Goal: Find specific page/section: Find specific page/section

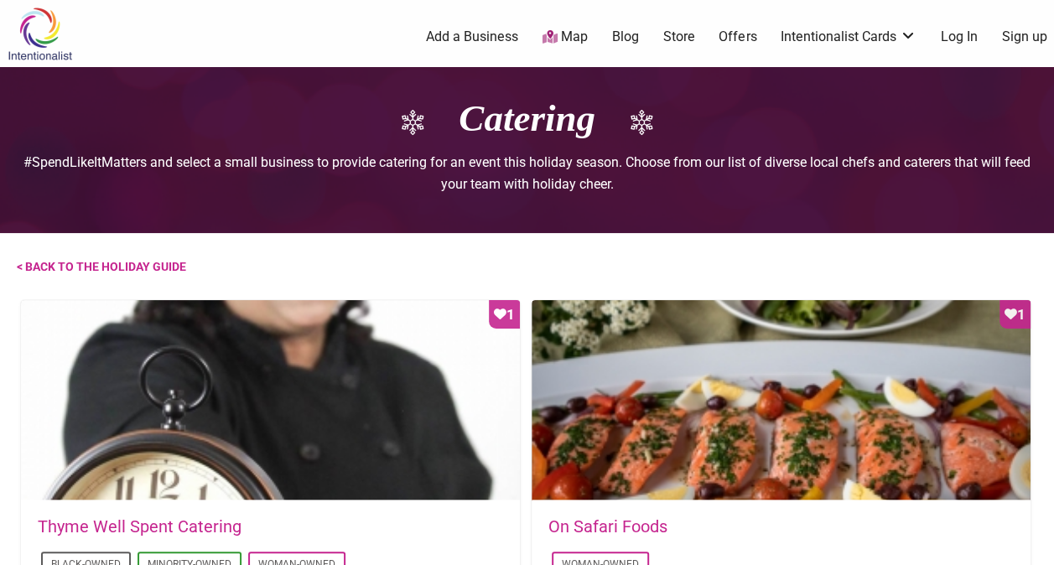
click at [55, 34] on img at bounding box center [40, 34] width 80 height 54
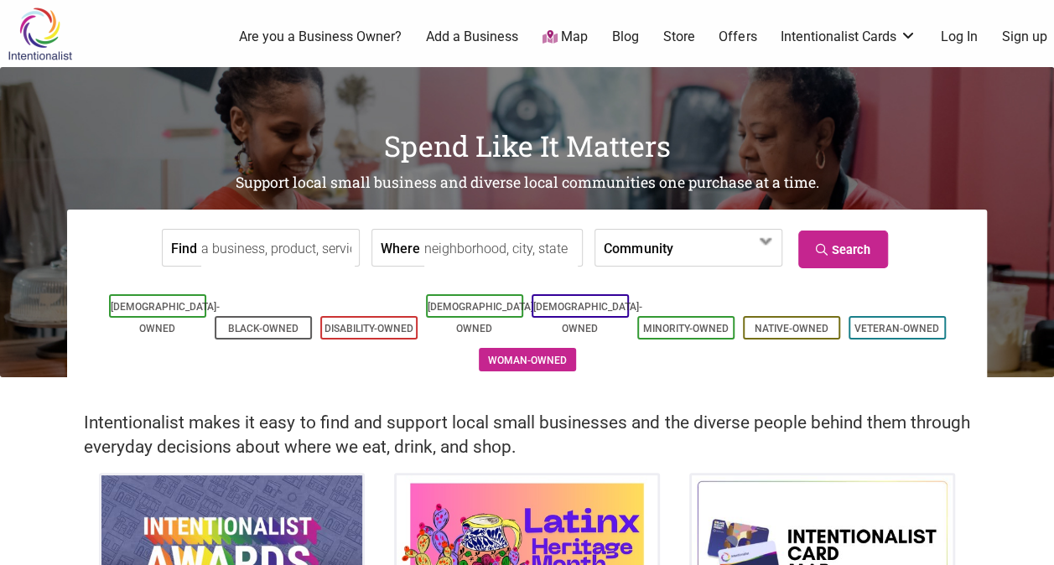
click at [557, 355] on link "Woman-Owned" at bounding box center [527, 361] width 79 height 12
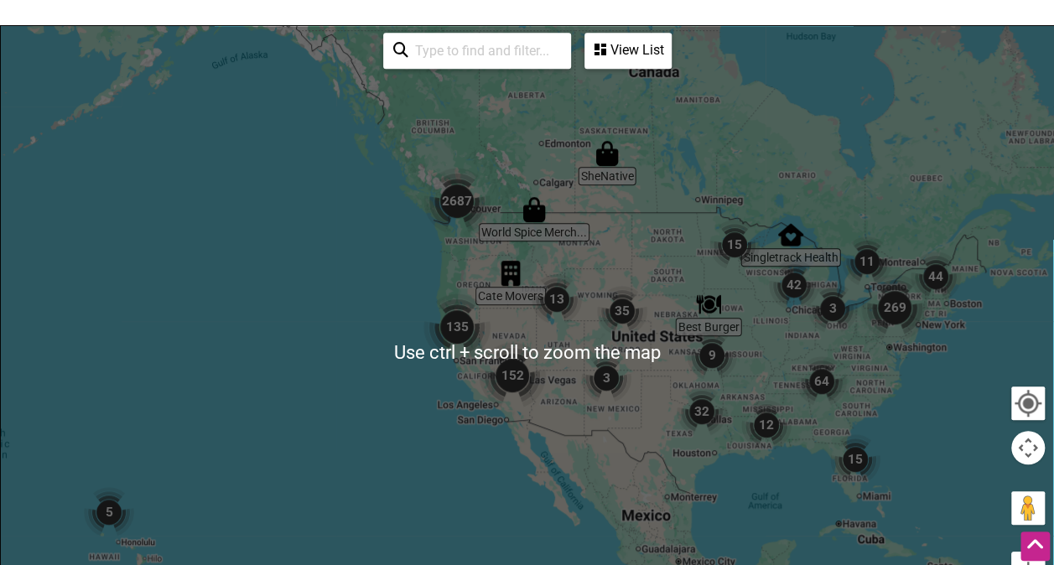
scroll to position [419, 0]
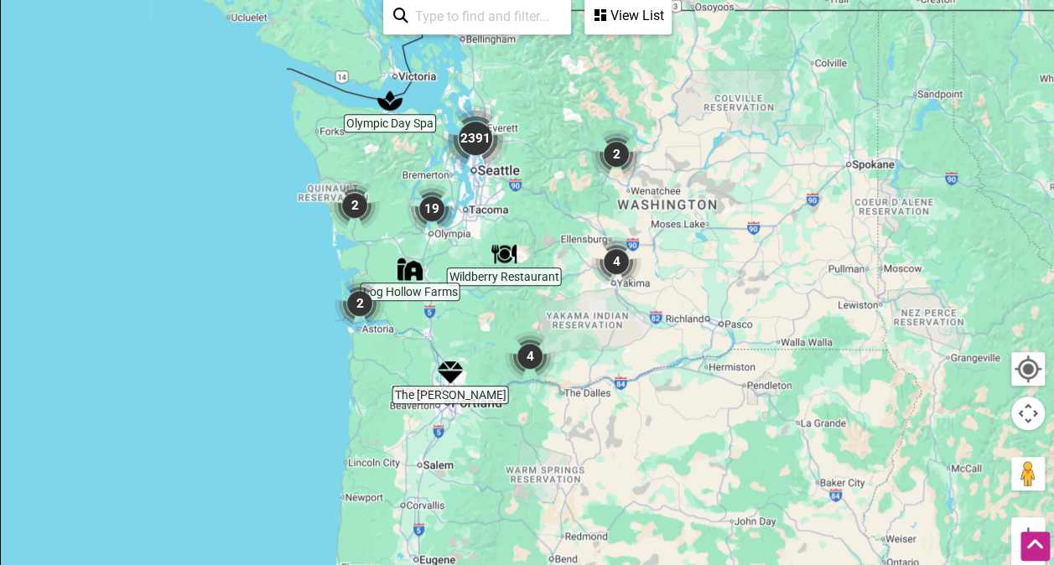
drag, startPoint x: 749, startPoint y: 397, endPoint x: 339, endPoint y: 142, distance: 483.0
click at [337, 142] on div at bounding box center [527, 318] width 1052 height 652
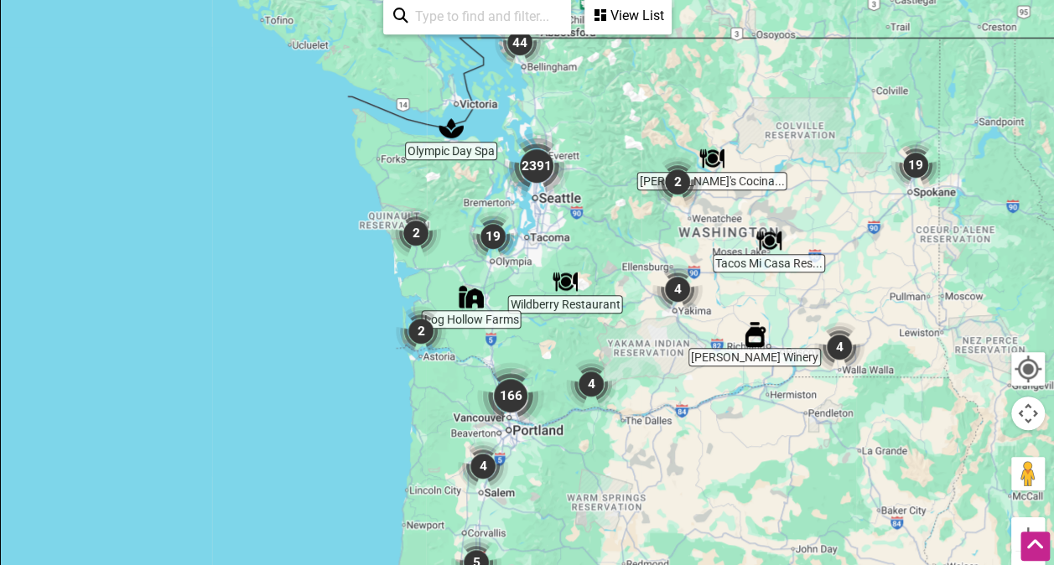
drag, startPoint x: 561, startPoint y: 271, endPoint x: 614, endPoint y: 305, distance: 63.7
click at [614, 306] on div at bounding box center [527, 318] width 1052 height 652
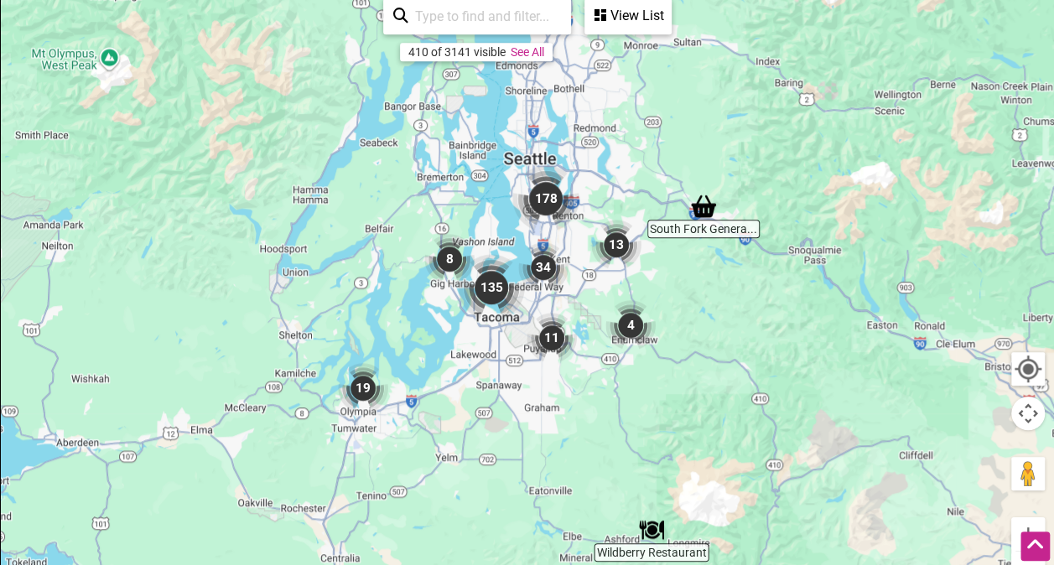
drag, startPoint x: 452, startPoint y: 391, endPoint x: 655, endPoint y: 531, distance: 247.6
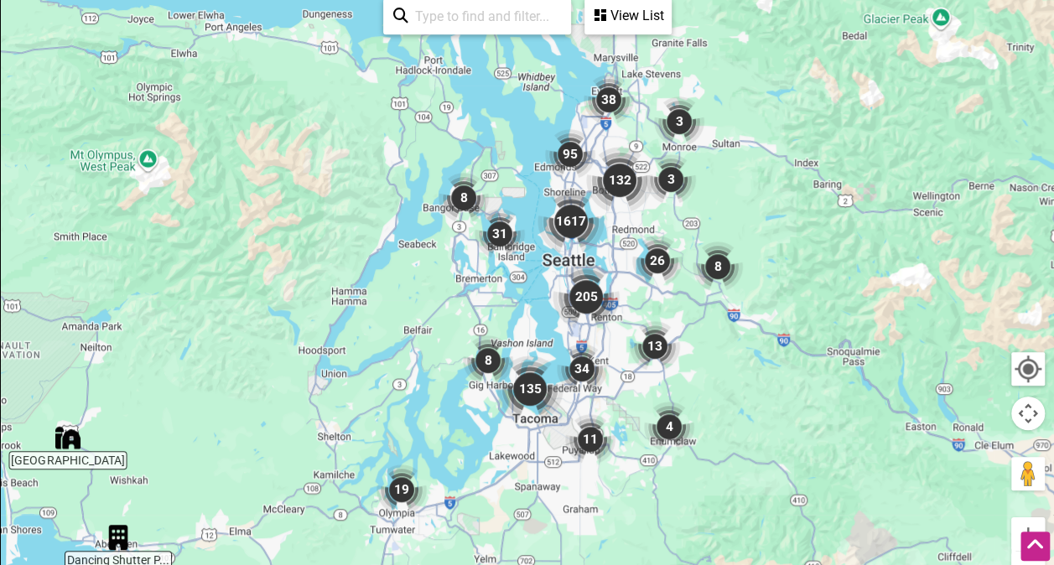
drag, startPoint x: 585, startPoint y: 304, endPoint x: 624, endPoint y: 408, distance: 110.9
click at [624, 408] on div at bounding box center [527, 318] width 1052 height 652
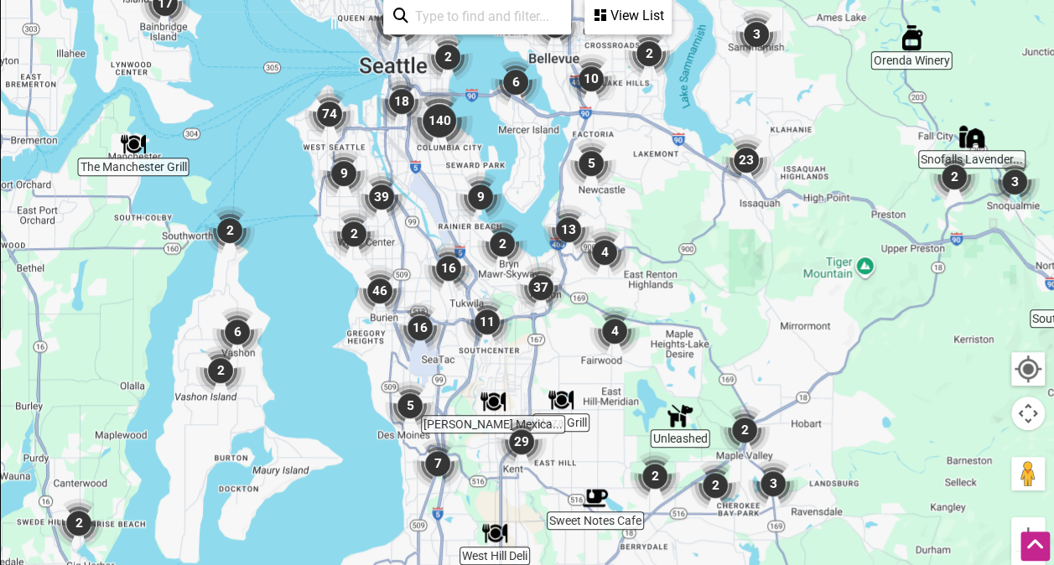
drag, startPoint x: 495, startPoint y: 463, endPoint x: 553, endPoint y: 367, distance: 111.7
click at [553, 367] on div at bounding box center [527, 318] width 1052 height 652
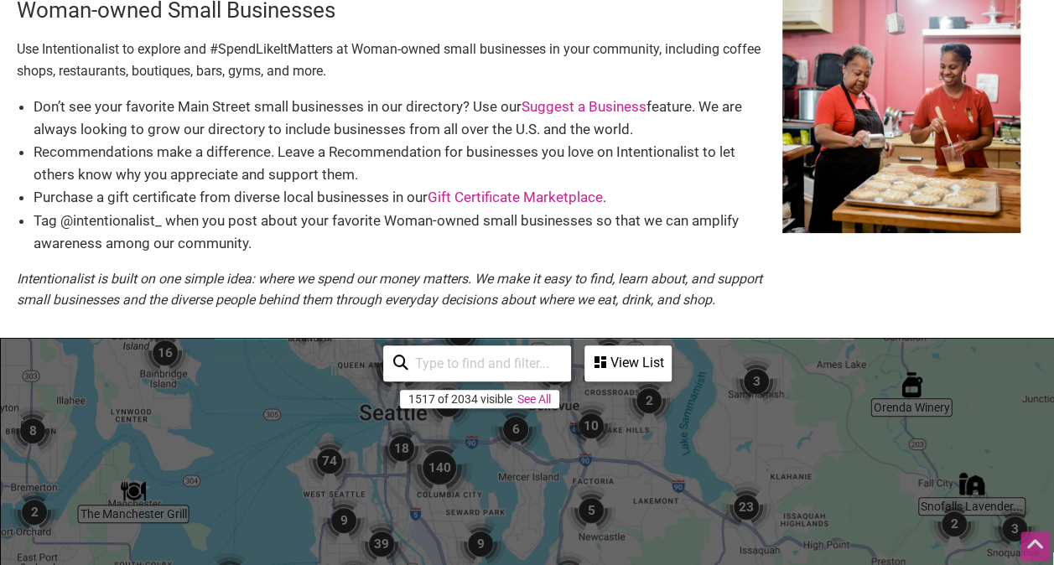
scroll to position [0, 0]
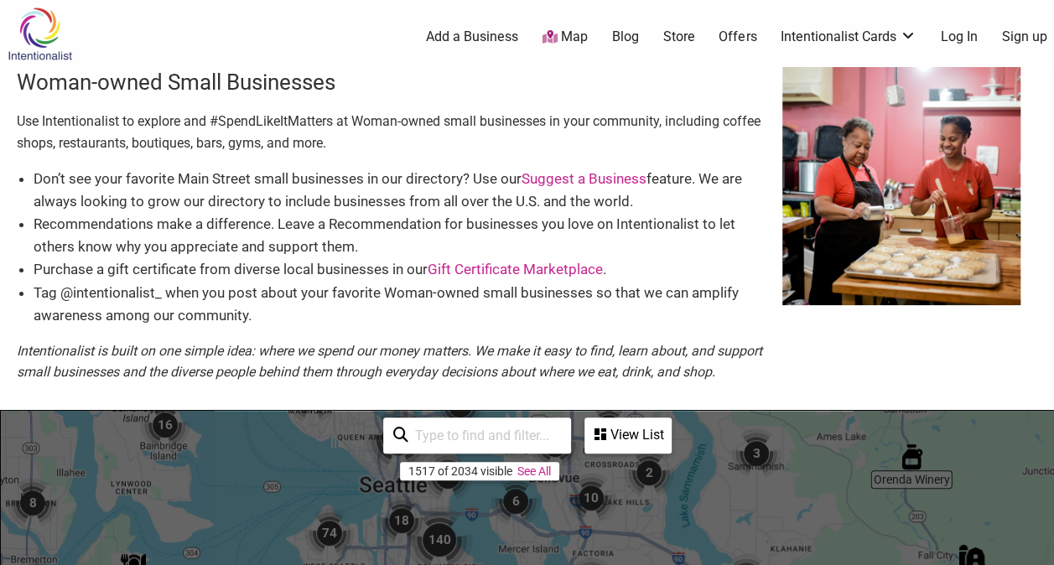
click at [474, 452] on input "search" at bounding box center [484, 435] width 153 height 33
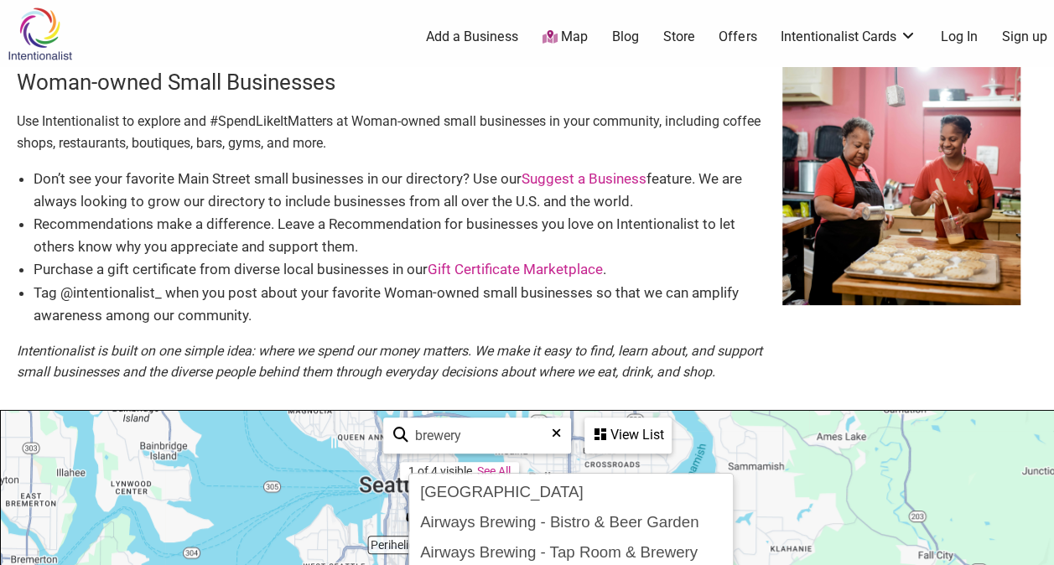
type input "brewery"
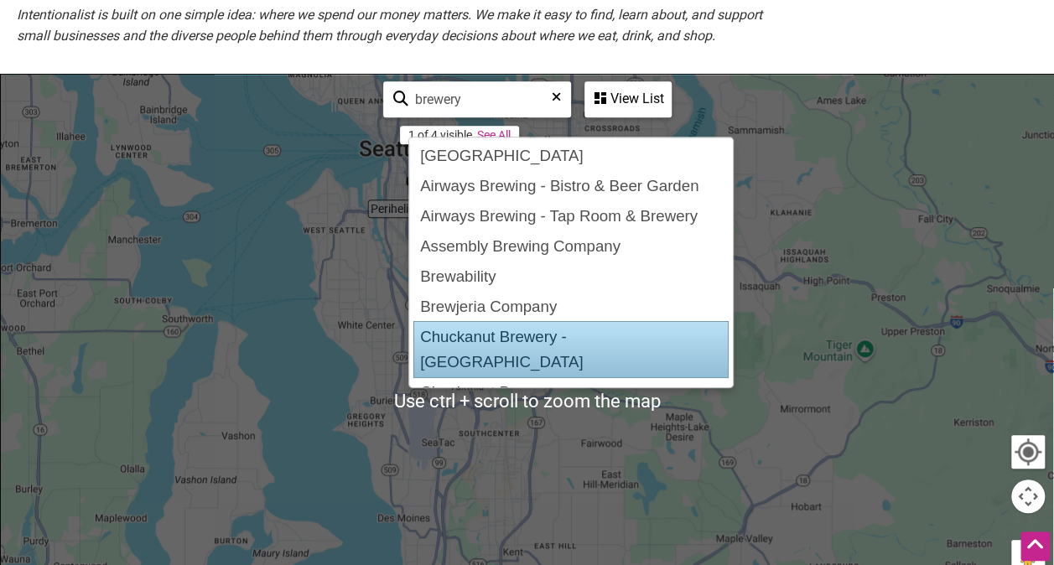
scroll to position [335, 0]
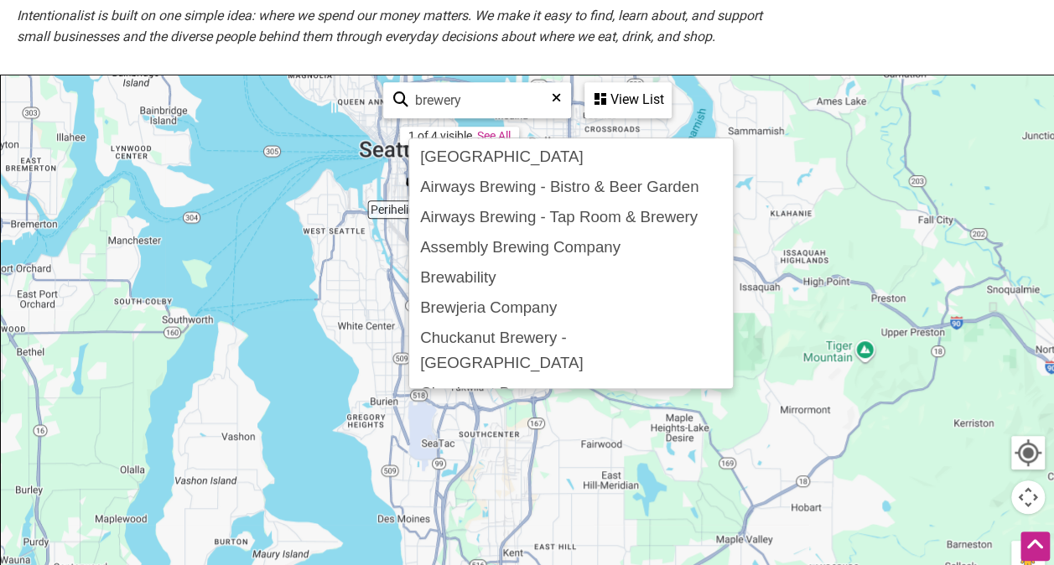
click at [612, 116] on div "View List" at bounding box center [628, 100] width 84 height 32
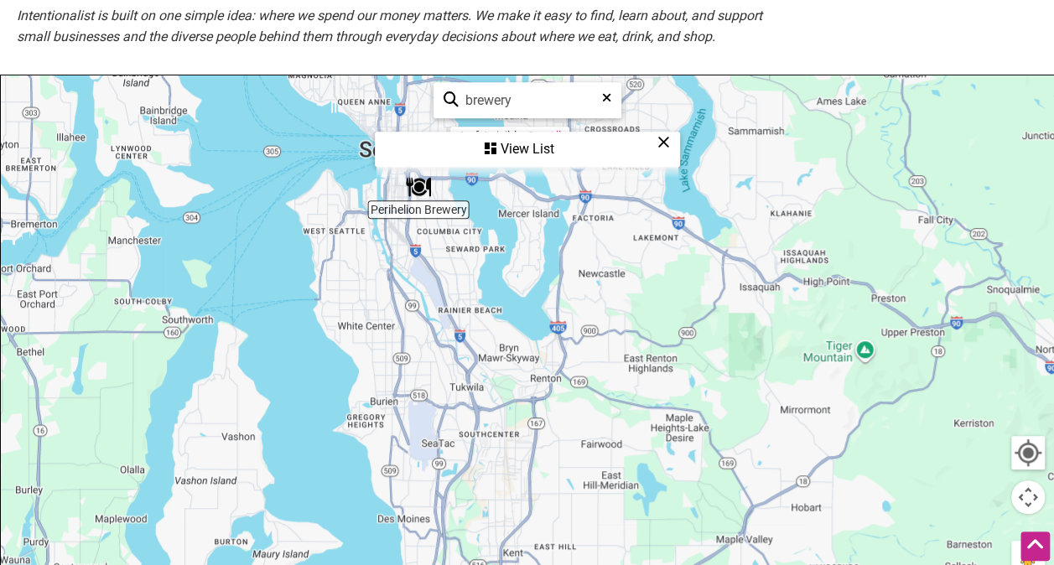
click at [521, 165] on div "View List" at bounding box center [527, 149] width 302 height 32
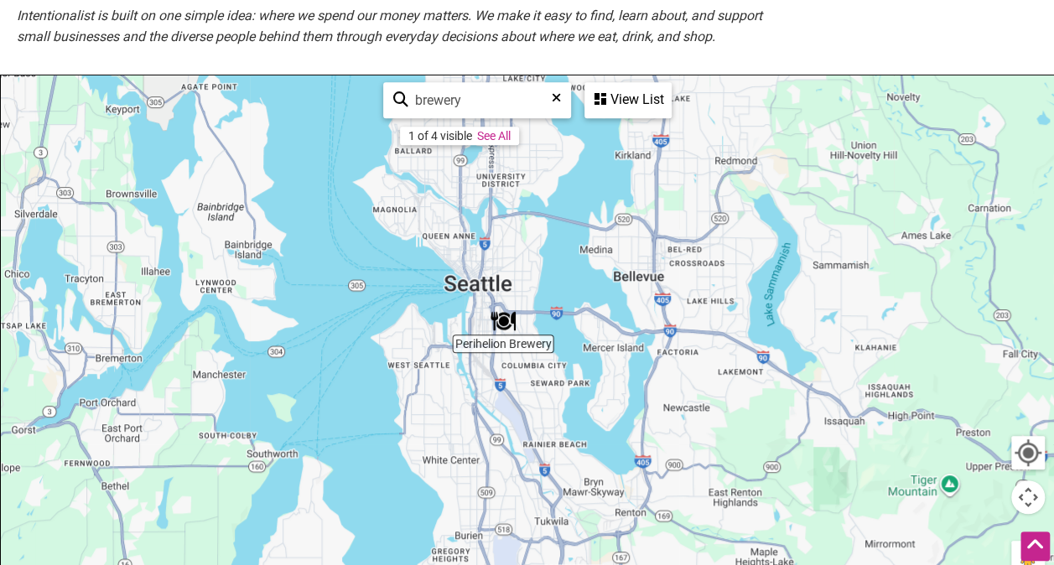
drag, startPoint x: 486, startPoint y: 335, endPoint x: 523, endPoint y: 409, distance: 82.5
click at [531, 411] on div at bounding box center [527, 401] width 1052 height 652
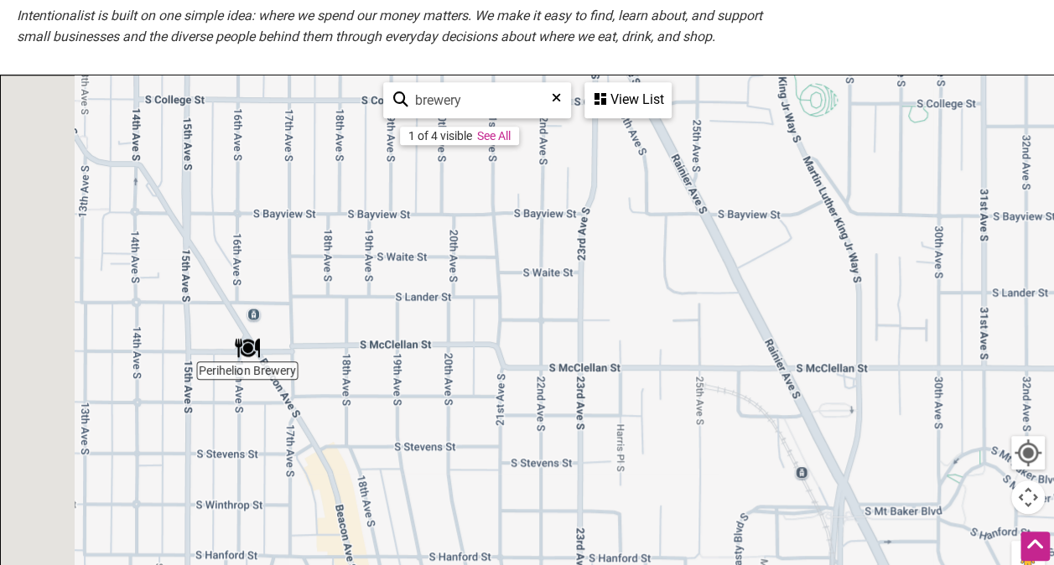
drag, startPoint x: 340, startPoint y: 381, endPoint x: 660, endPoint y: 411, distance: 321.5
click at [660, 411] on div at bounding box center [527, 401] width 1052 height 652
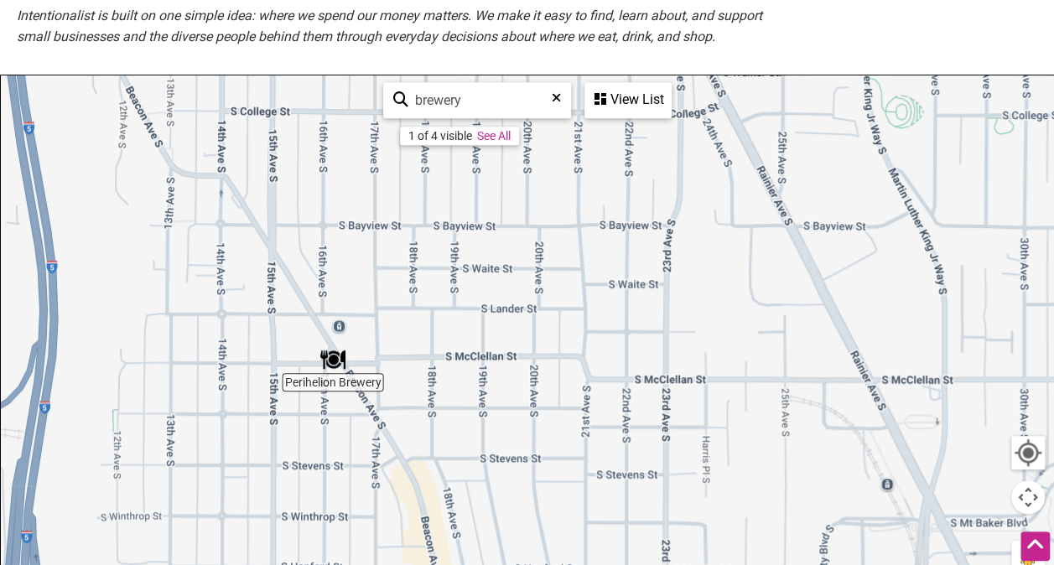
click at [332, 372] on img "Perihelion Brewery" at bounding box center [332, 359] width 25 height 25
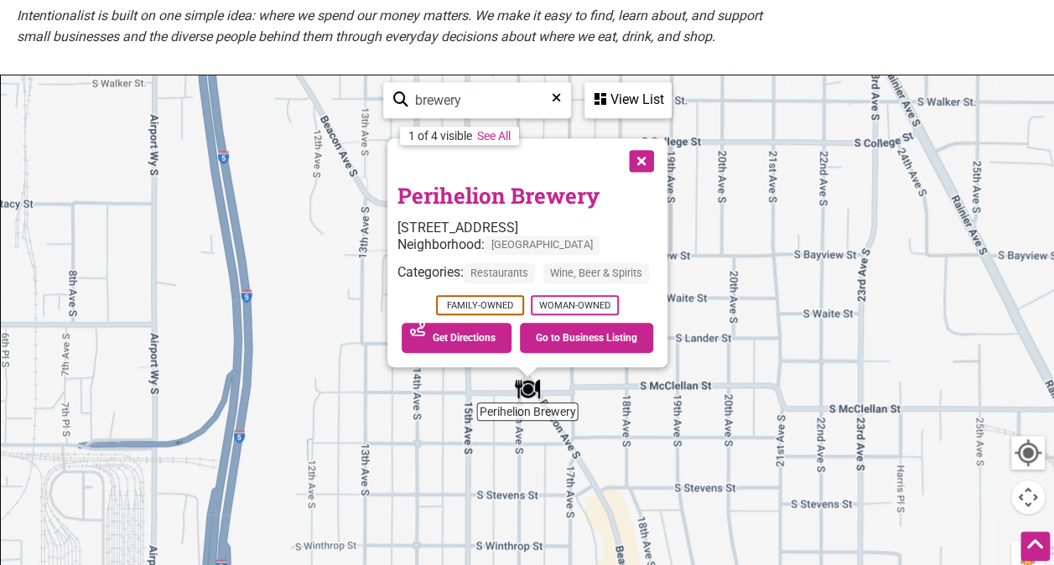
click at [506, 210] on link "Perihelion Brewery" at bounding box center [498, 195] width 202 height 28
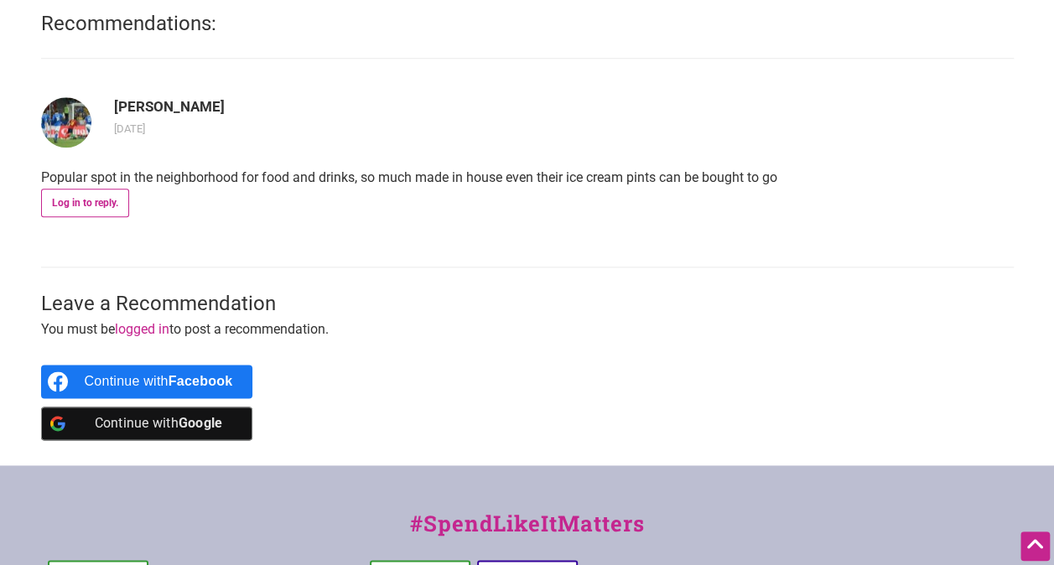
scroll to position [580, 0]
